Goal: Check status: Check status

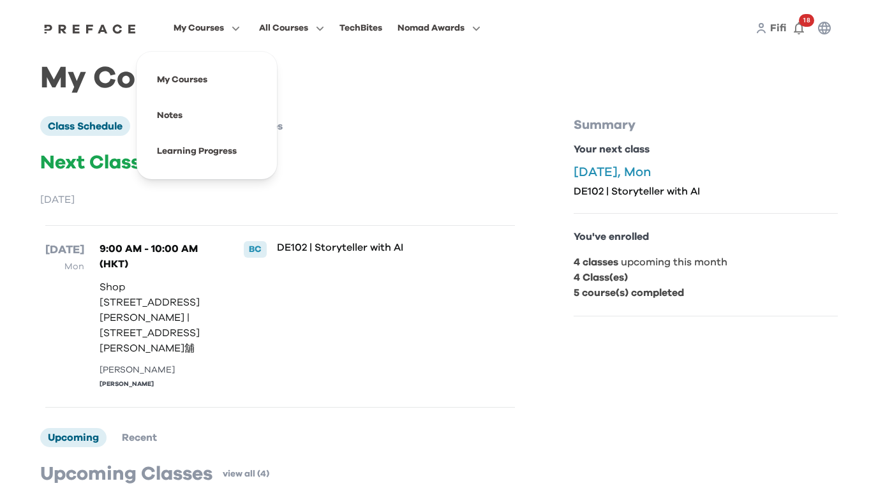
click at [209, 30] on span "My Courses" at bounding box center [199, 27] width 50 height 15
click at [218, 151] on span at bounding box center [207, 151] width 120 height 36
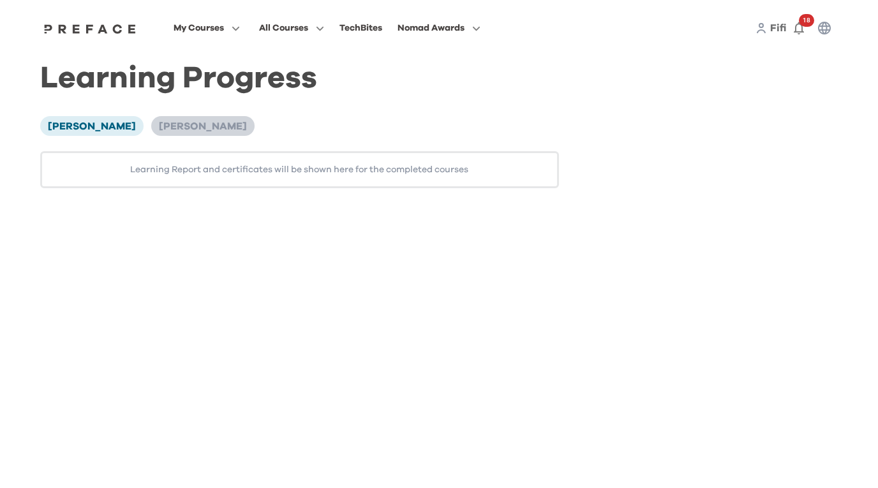
click at [162, 131] on li "[PERSON_NAME]" at bounding box center [202, 125] width 103 height 19
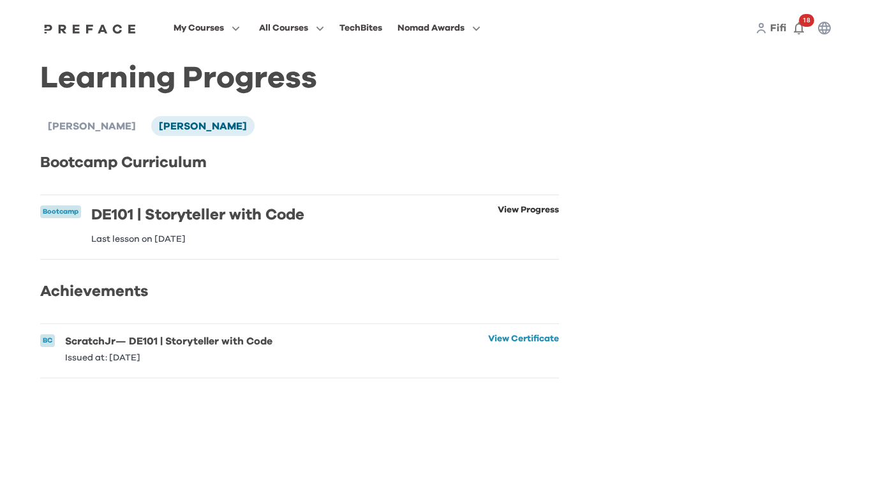
click at [515, 209] on link "View Progress" at bounding box center [528, 225] width 61 height 38
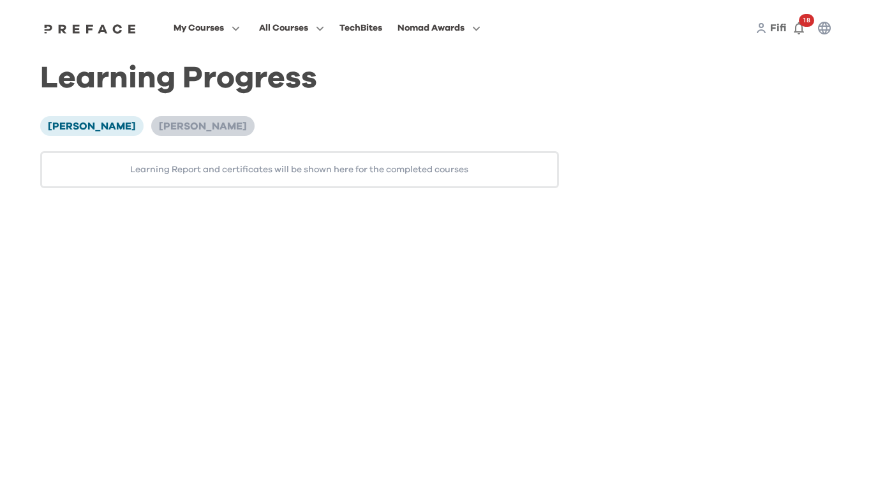
click at [159, 127] on span "[PERSON_NAME]" at bounding box center [203, 126] width 88 height 10
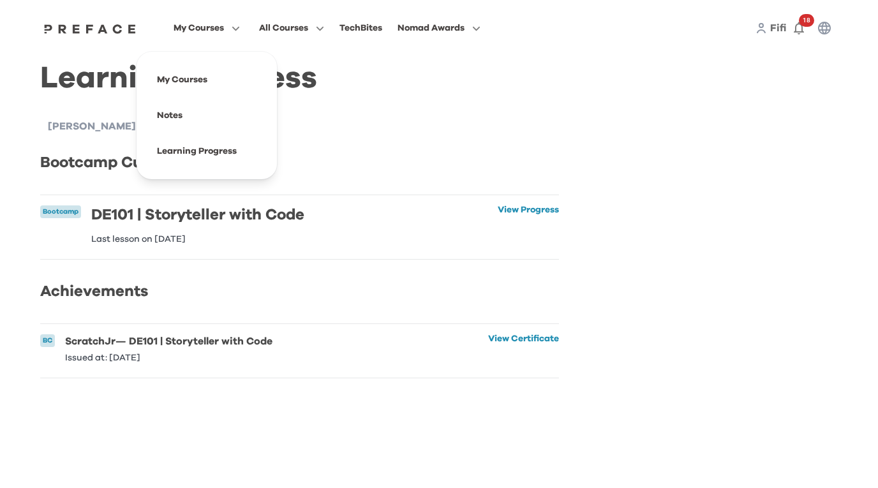
click at [218, 26] on span "My Courses" at bounding box center [199, 27] width 50 height 15
